Goal: Task Accomplishment & Management: Manage account settings

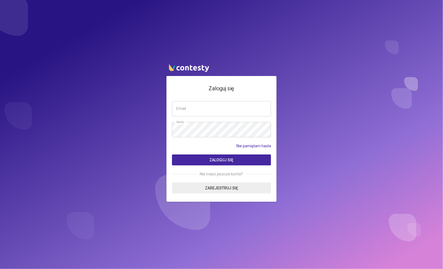
click at [198, 108] on input "email" at bounding box center [221, 108] width 99 height 15
type input "**********"
click at [172, 154] on button "Zaloguj się" at bounding box center [221, 159] width 99 height 11
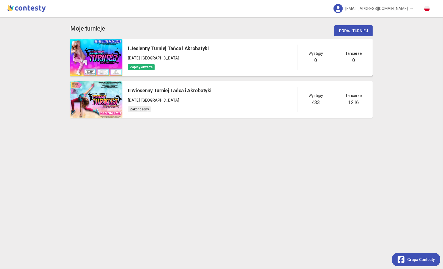
click at [217, 60] on div "I Jesienny Turniej Tańca i Akrobatyki [DATE] , [GEOGRAPHIC_DATA] Zapisy otwarte…" at bounding box center [247, 57] width 250 height 37
